Goal: Information Seeking & Learning: Learn about a topic

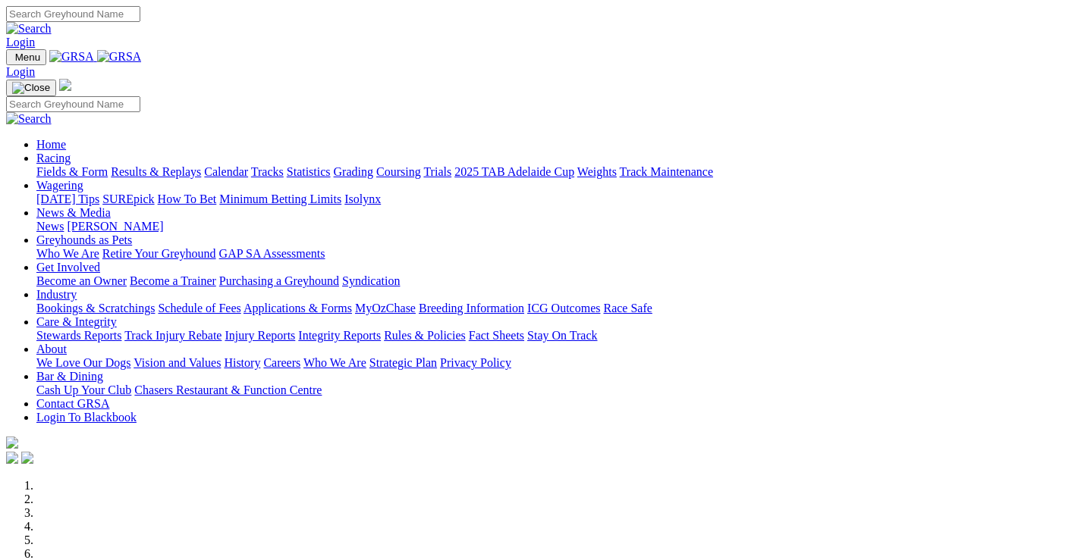
click at [71, 152] on link "Racing" at bounding box center [53, 158] width 34 height 13
click at [83, 179] on link "Wagering" at bounding box center [59, 185] width 47 height 13
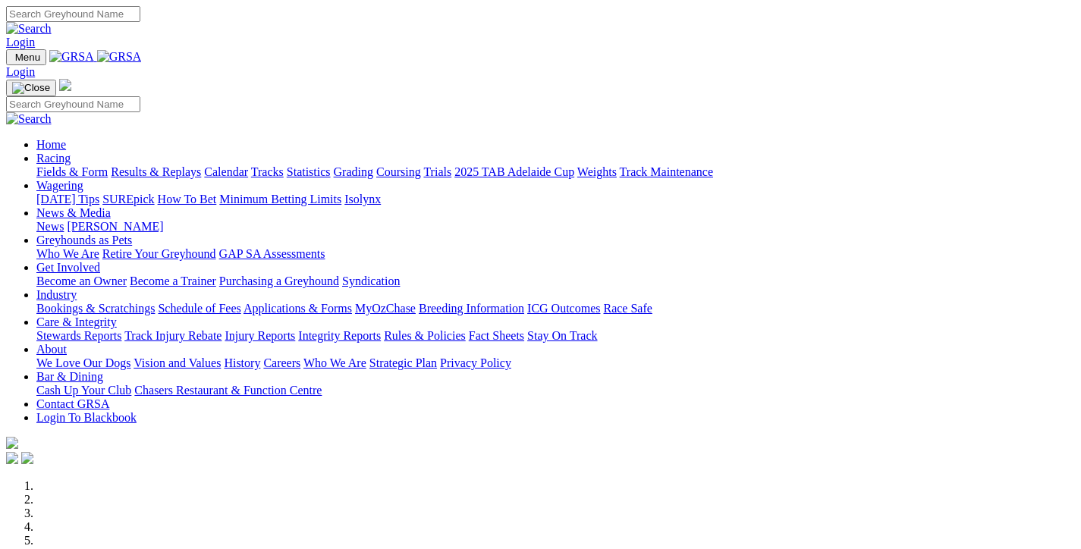
click at [71, 152] on link "Racing" at bounding box center [53, 158] width 34 height 13
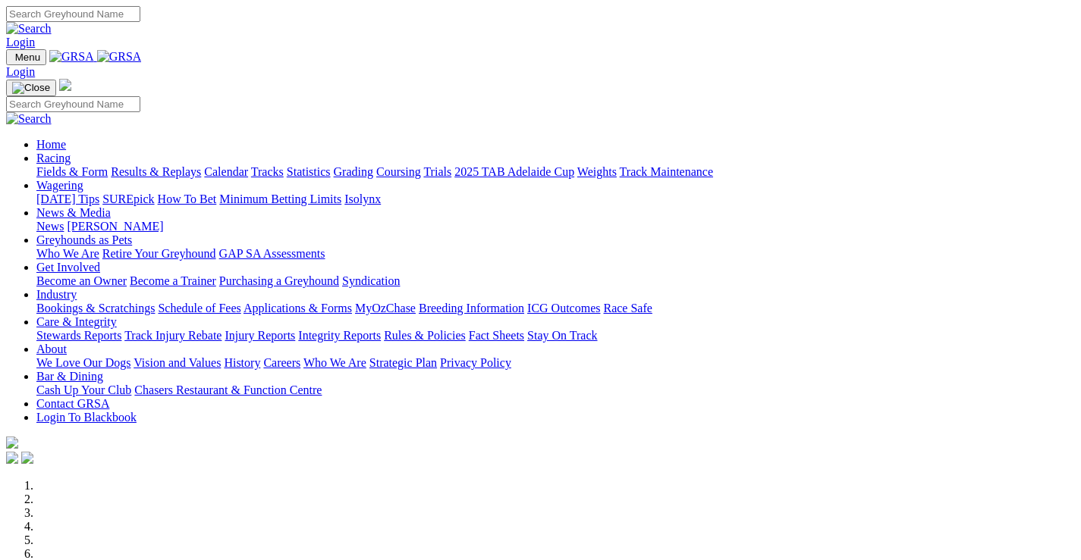
click at [71, 152] on link "Racing" at bounding box center [53, 158] width 34 height 13
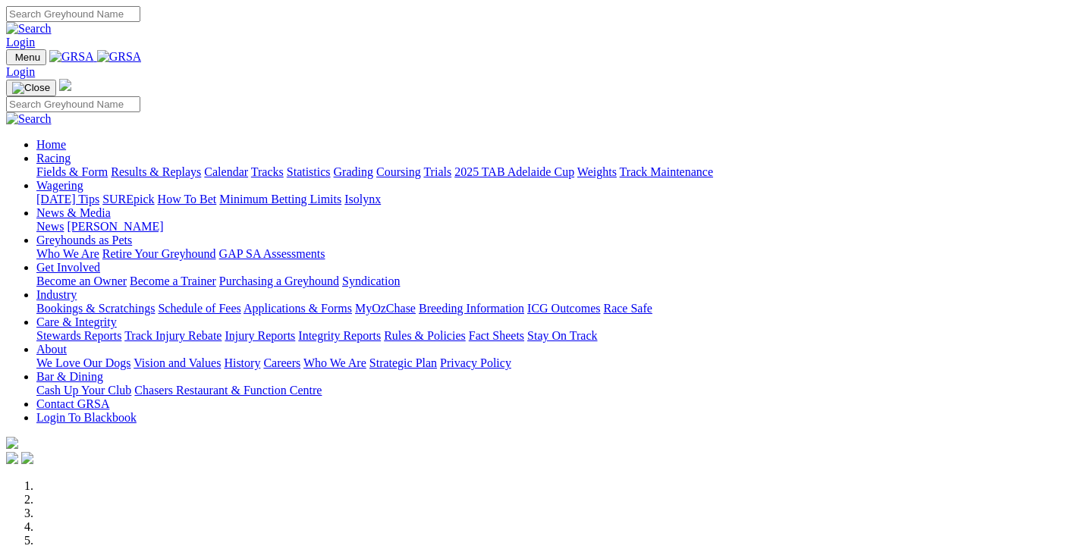
click at [86, 165] on link "Fields & Form" at bounding box center [71, 171] width 71 height 13
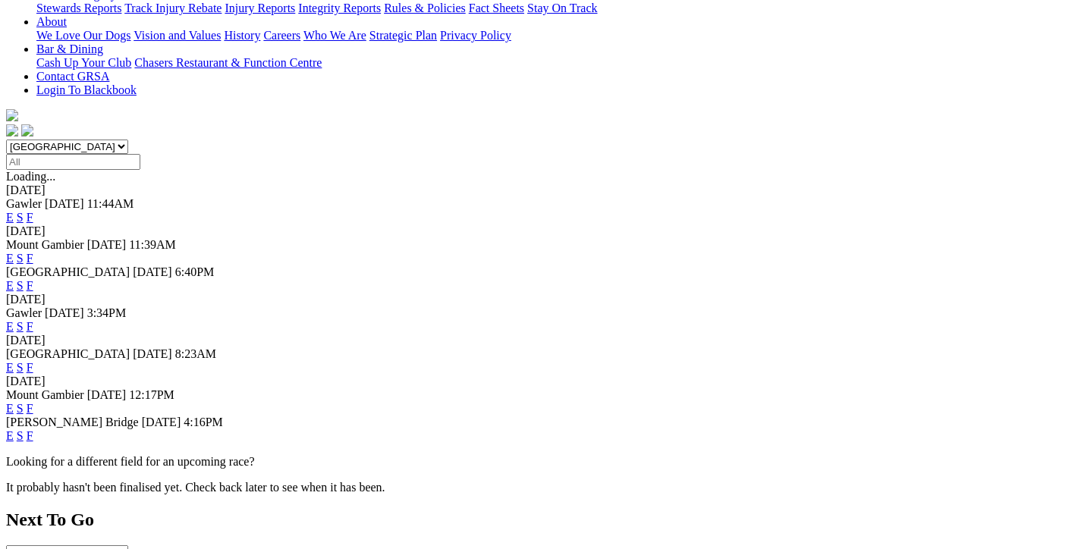
scroll to position [379, 0]
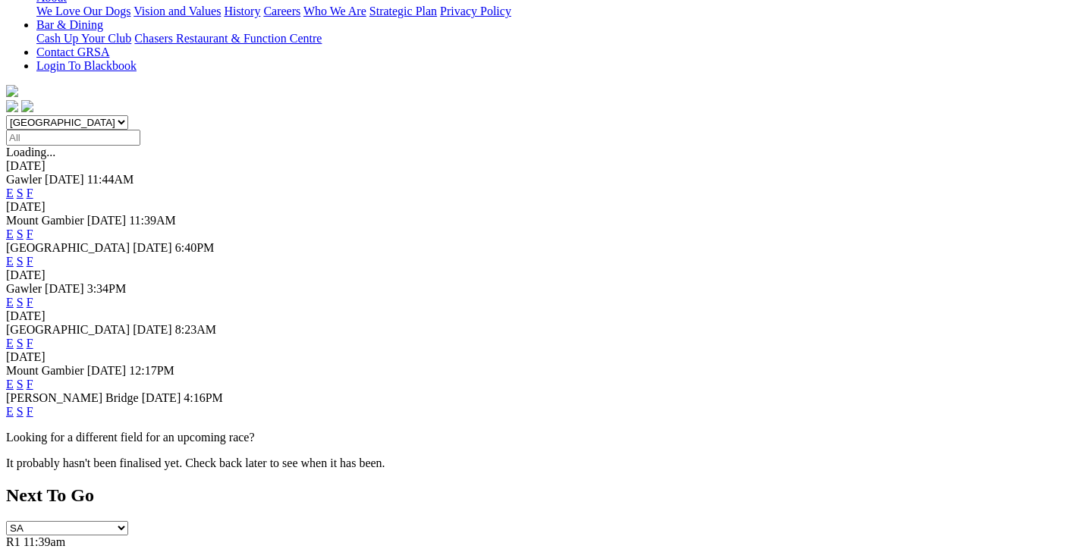
click at [33, 378] on link "F" at bounding box center [30, 384] width 7 height 13
